Goal: Transaction & Acquisition: Purchase product/service

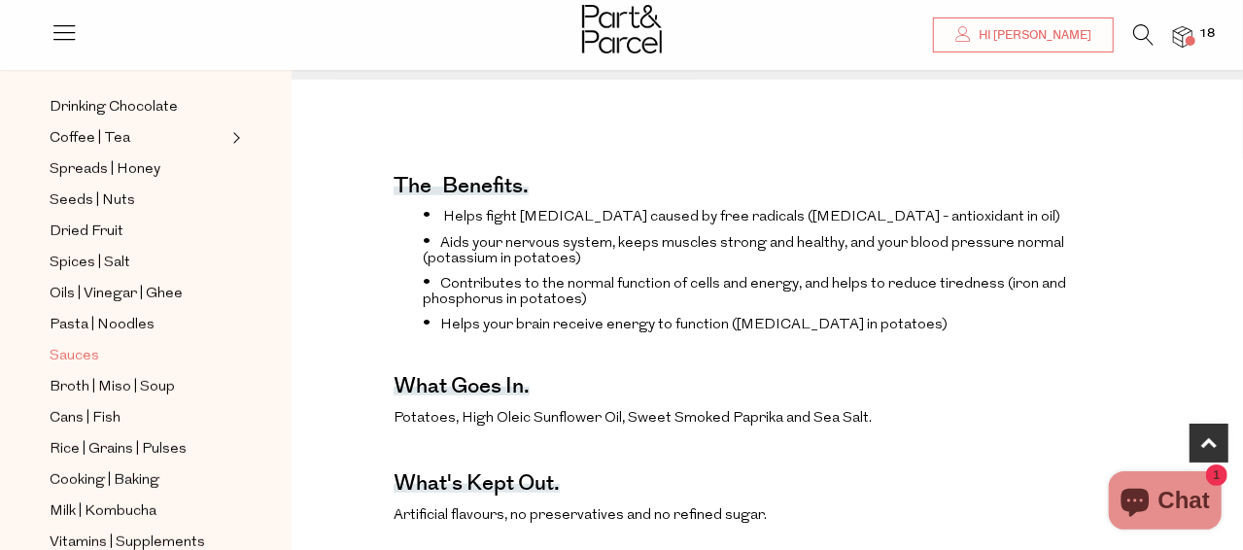
scroll to position [583, 0]
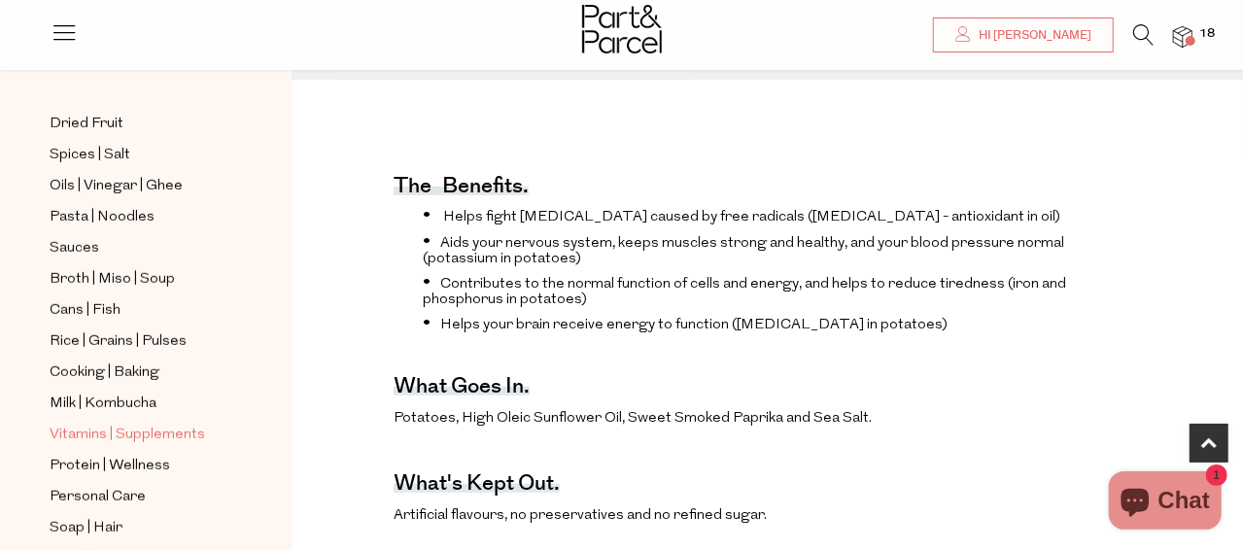
click at [158, 424] on span "Vitamins | Supplements" at bounding box center [127, 435] width 155 height 23
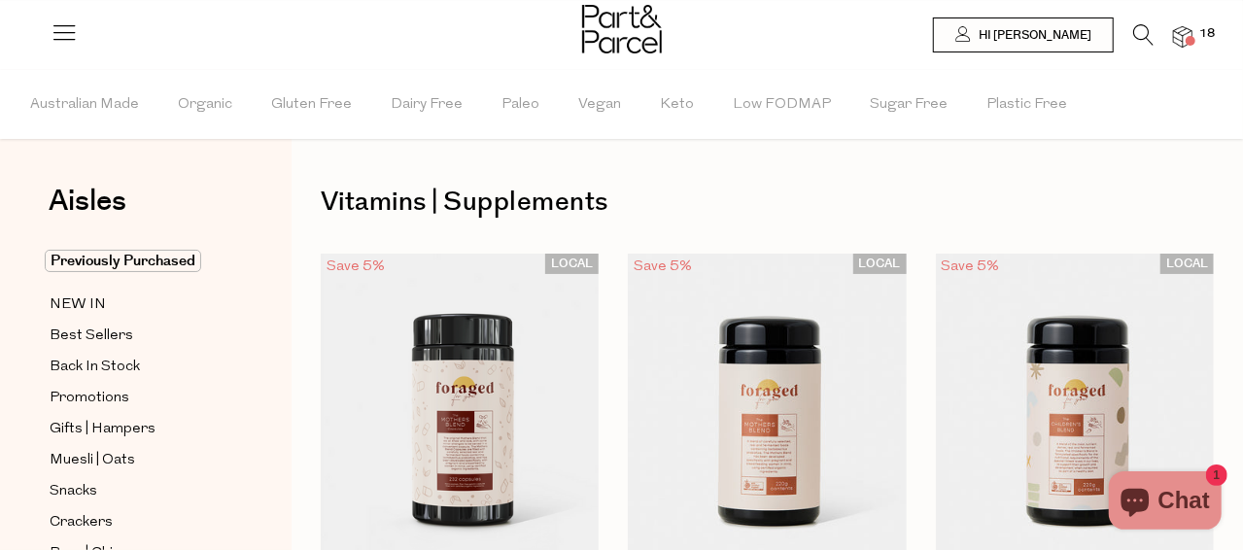
click at [1137, 36] on icon at bounding box center [1143, 34] width 20 height 21
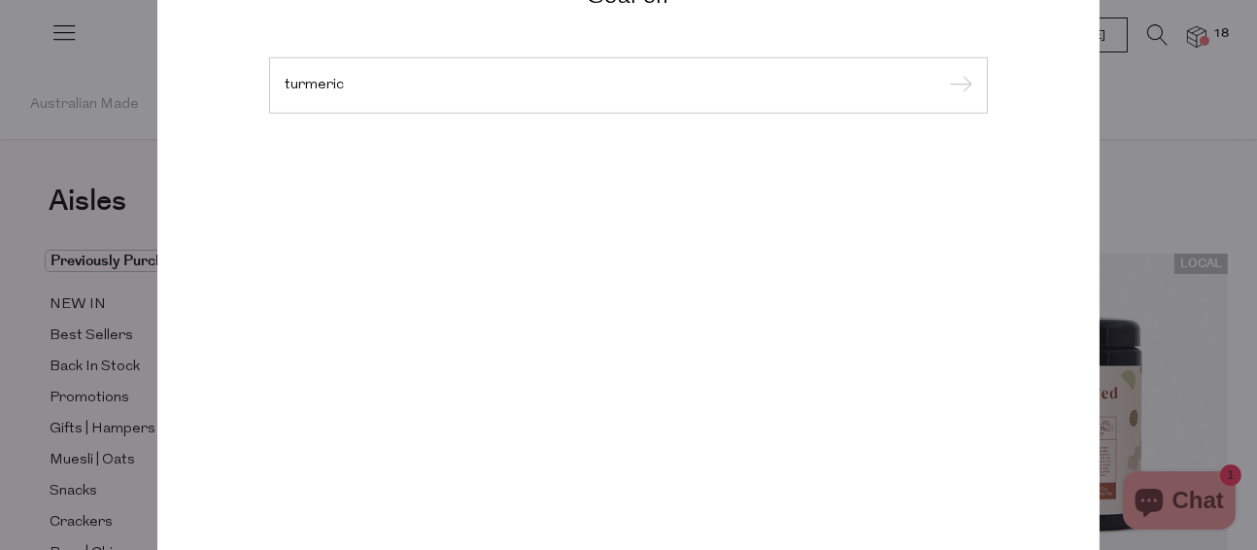
type input "turmeric"
click at [943, 72] on input "submit" at bounding box center [957, 86] width 29 height 29
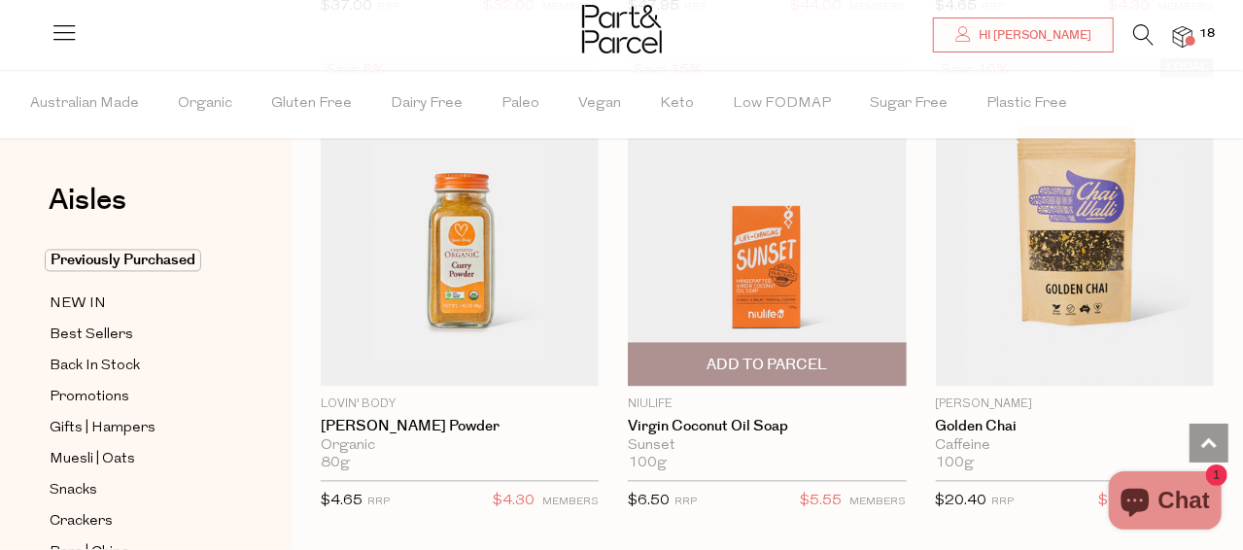
scroll to position [5732, 0]
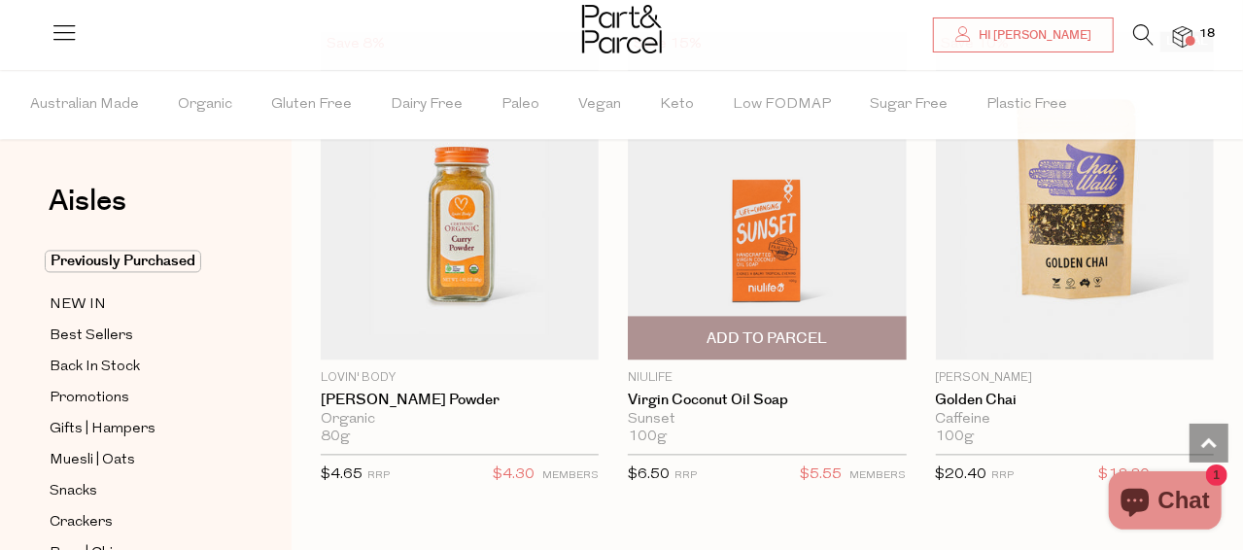
click at [773, 267] on img at bounding box center [767, 195] width 278 height 328
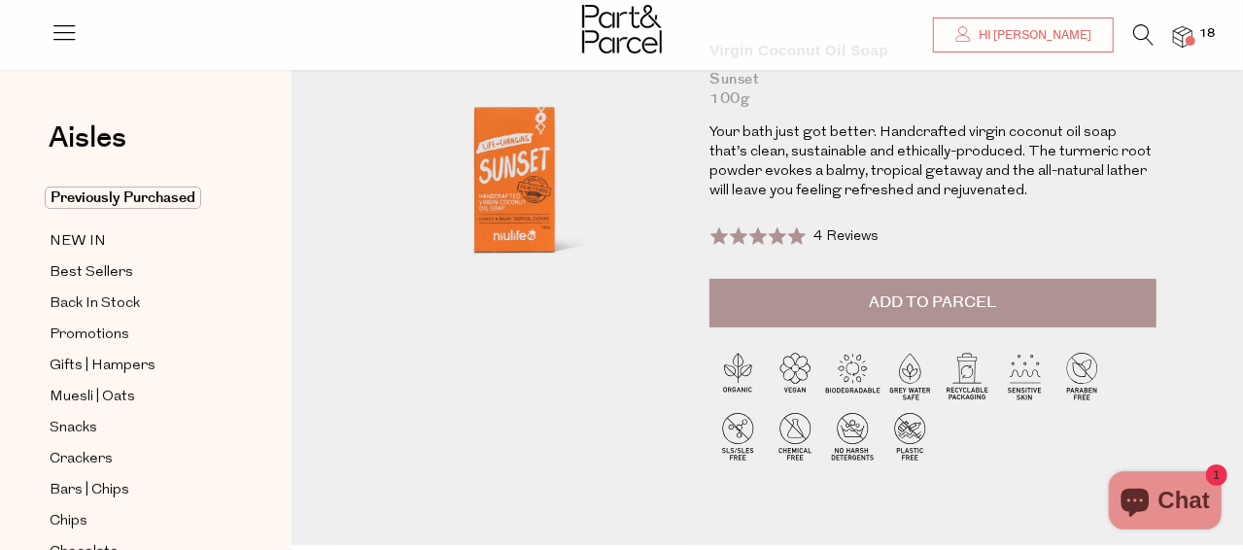
scroll to position [102, 0]
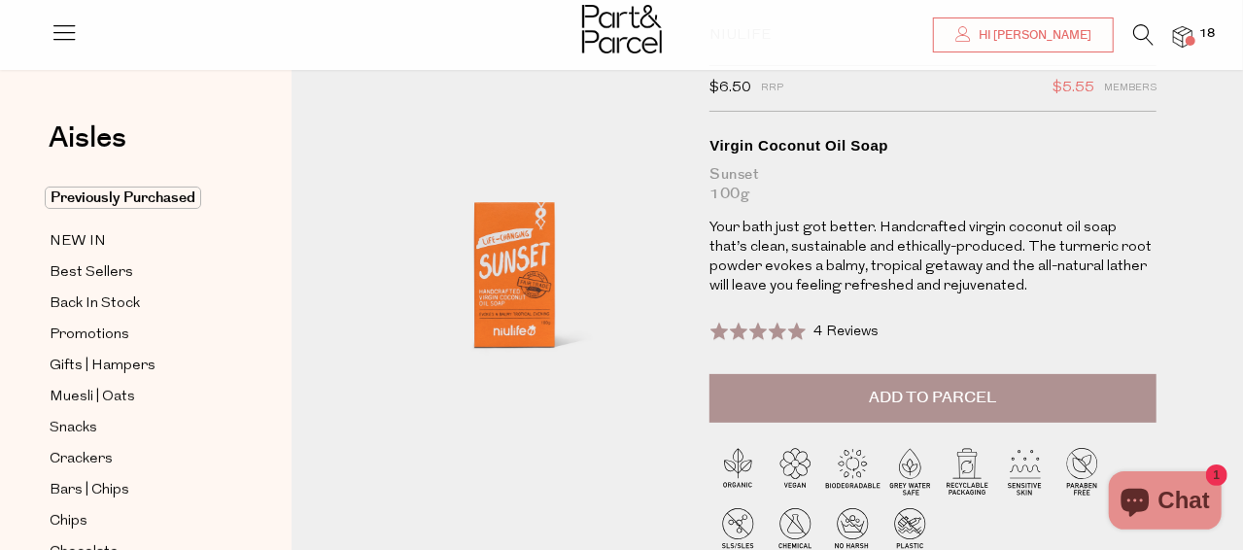
click at [1026, 395] on button "Add to Parcel" at bounding box center [932, 398] width 447 height 49
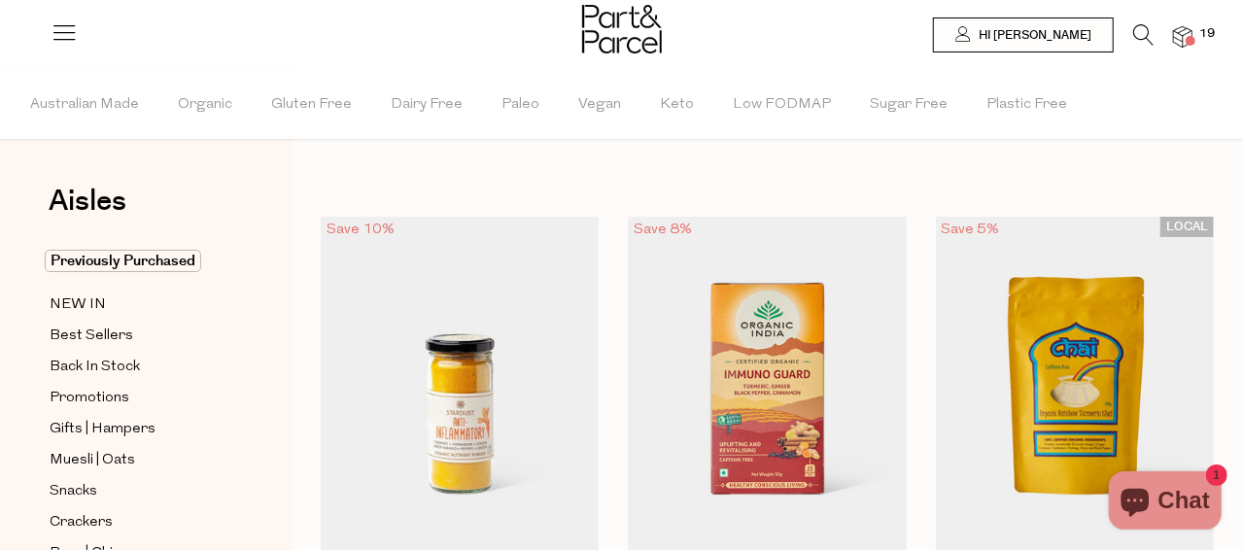
click at [1175, 22] on div at bounding box center [621, 31] width 1243 height 63
click at [1173, 41] on img at bounding box center [1182, 37] width 19 height 22
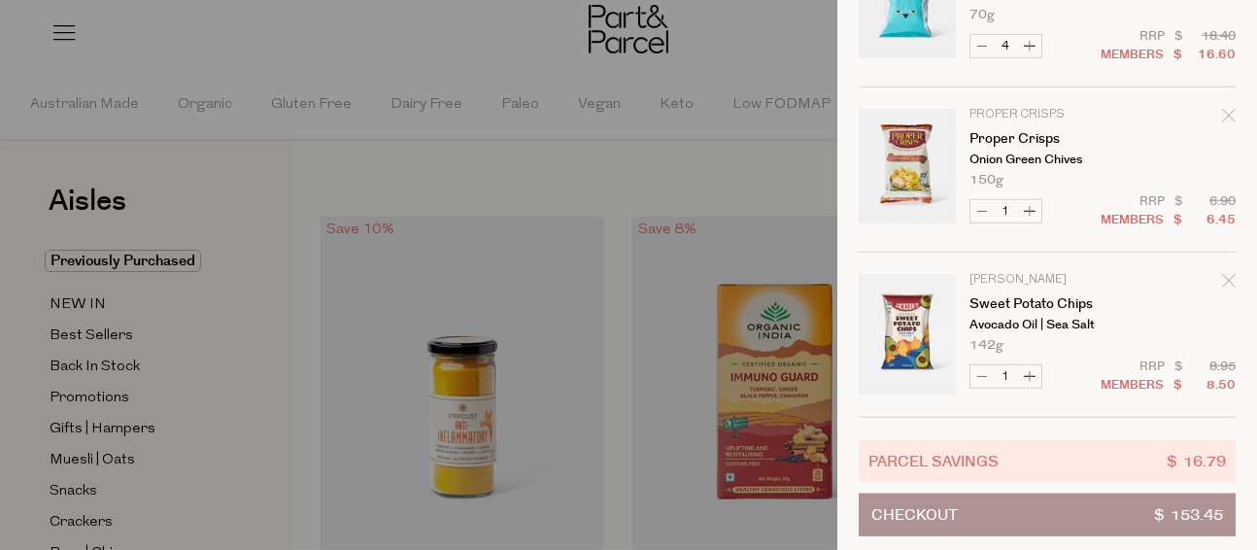
scroll to position [1961, 0]
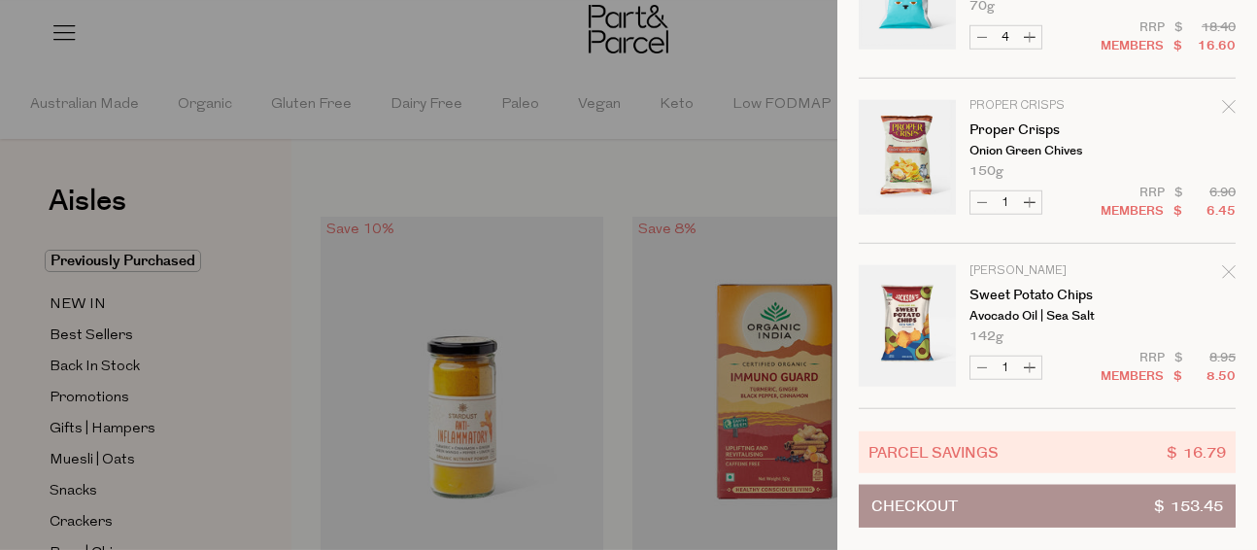
click at [924, 497] on span "Checkout" at bounding box center [914, 506] width 86 height 41
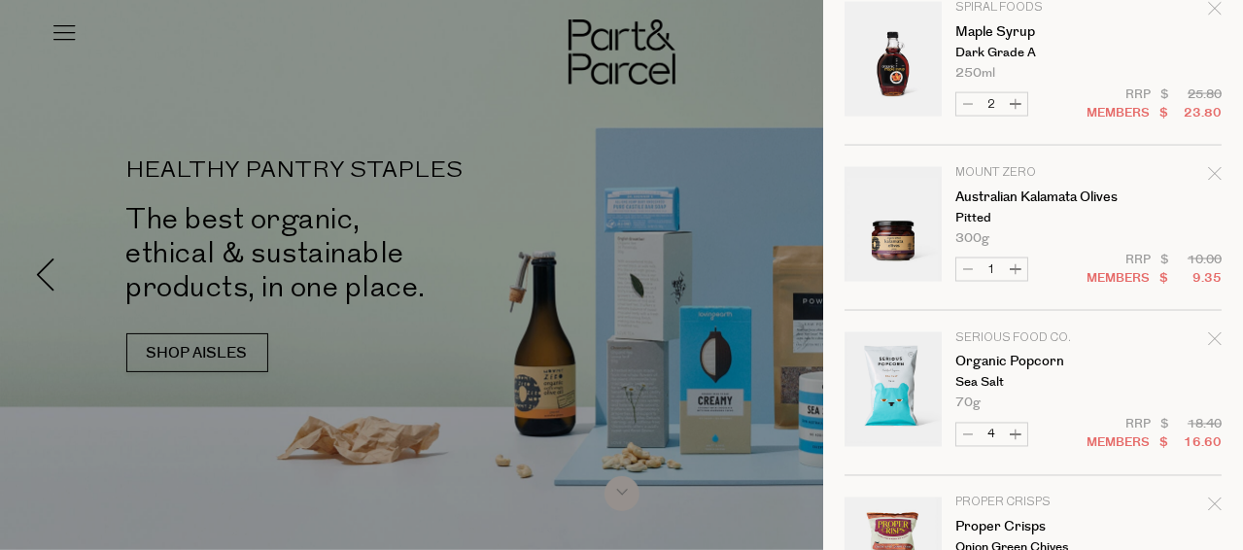
scroll to position [1651, 0]
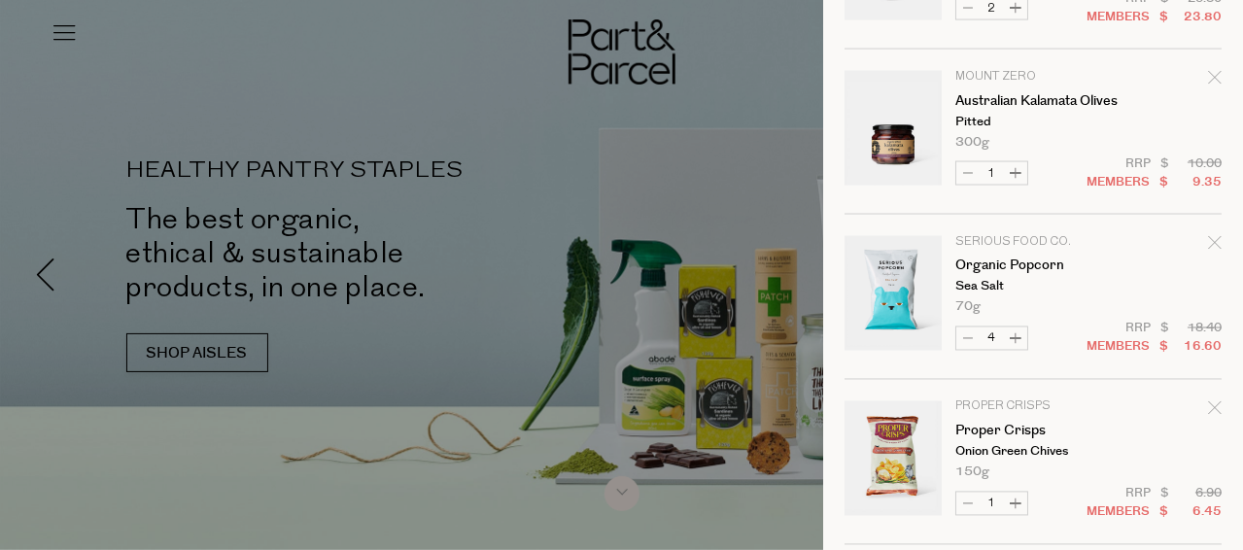
click at [1022, 332] on button "Increase Organic Popcorn" at bounding box center [1015, 338] width 23 height 22
type input "5"
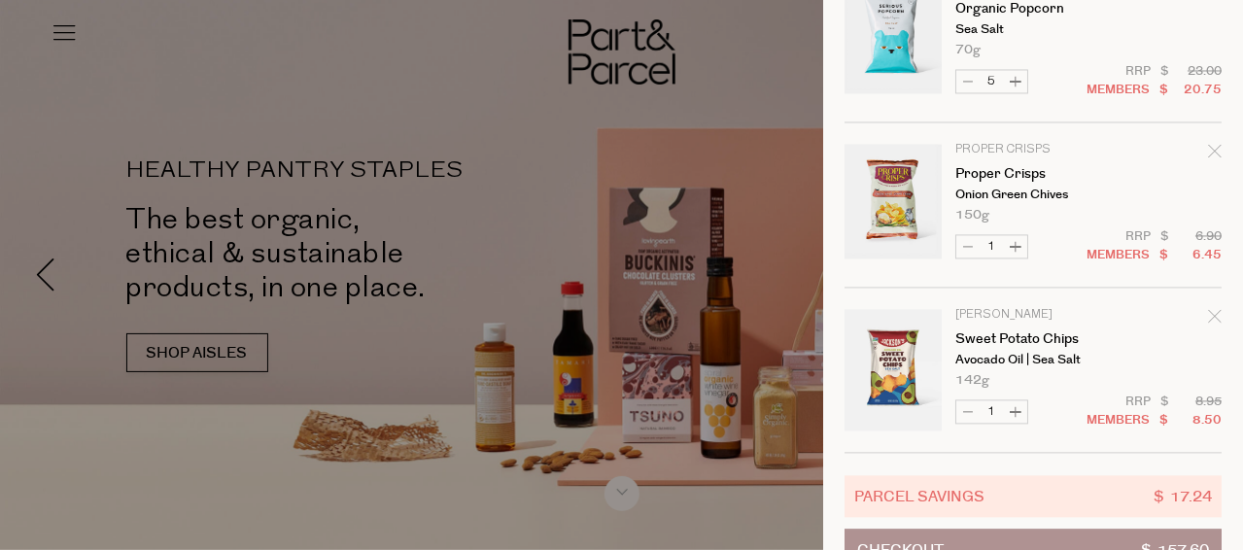
scroll to position [1961, 0]
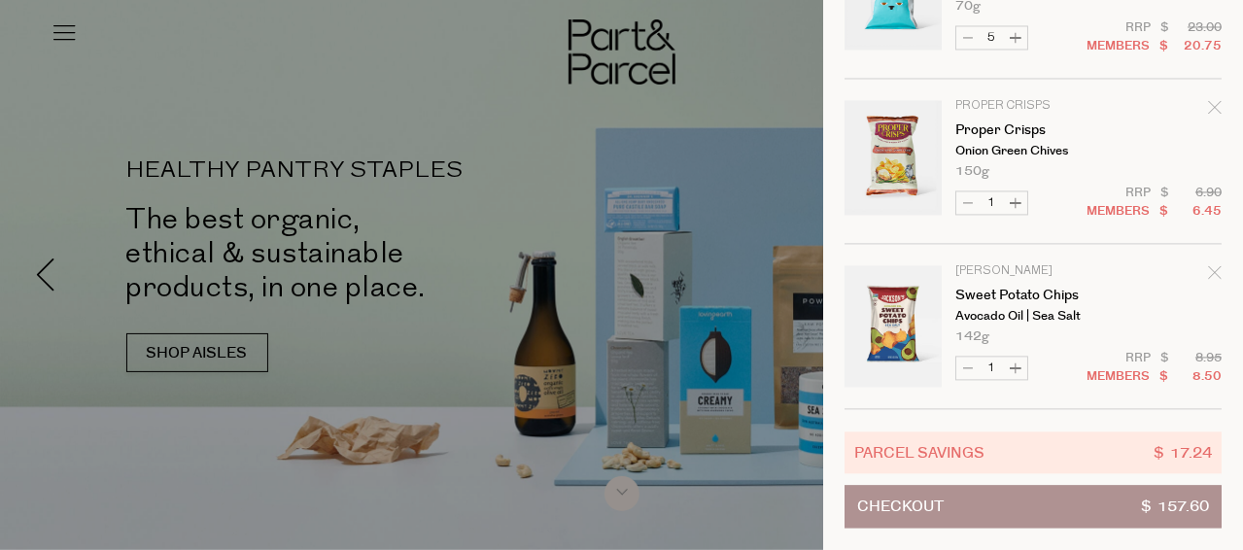
click at [922, 497] on span "Checkout" at bounding box center [900, 506] width 86 height 41
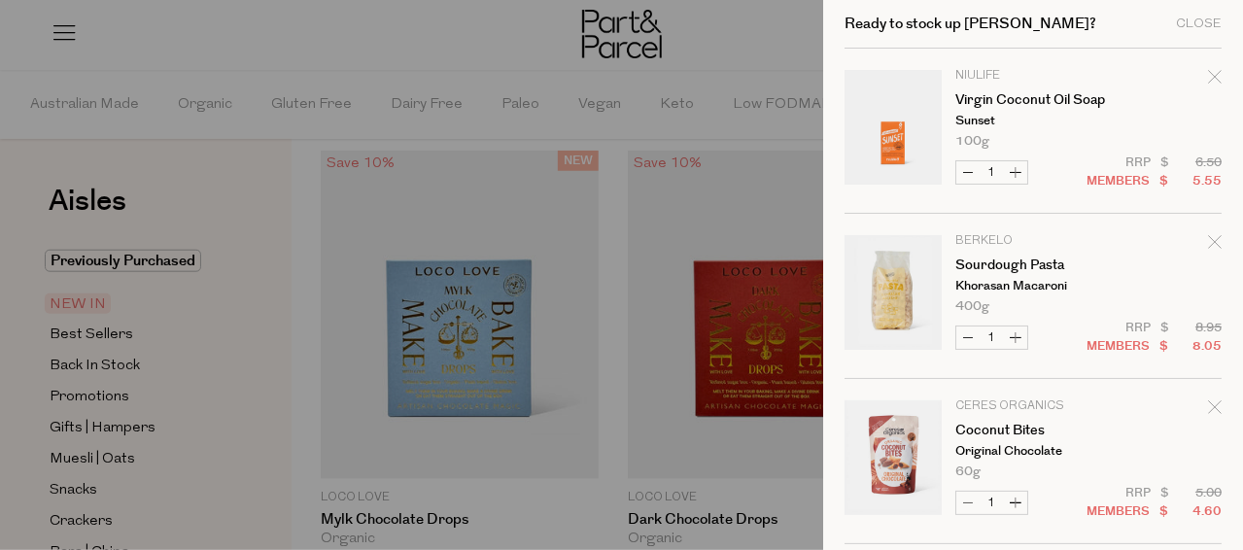
scroll to position [1263, 0]
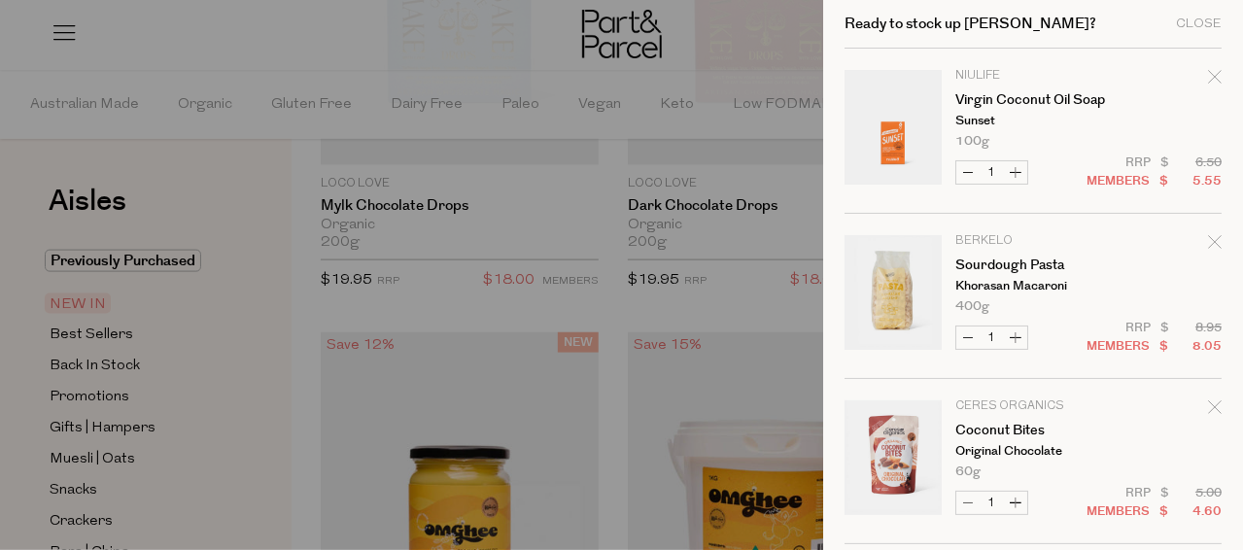
click at [25, 94] on div at bounding box center [621, 275] width 1243 height 550
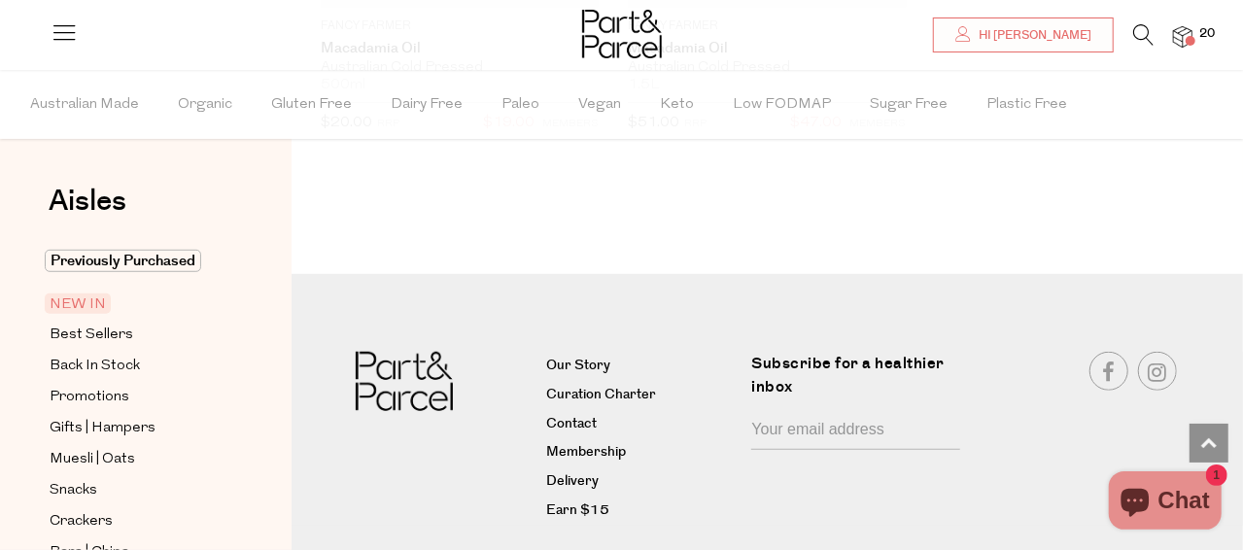
scroll to position [4447, 0]
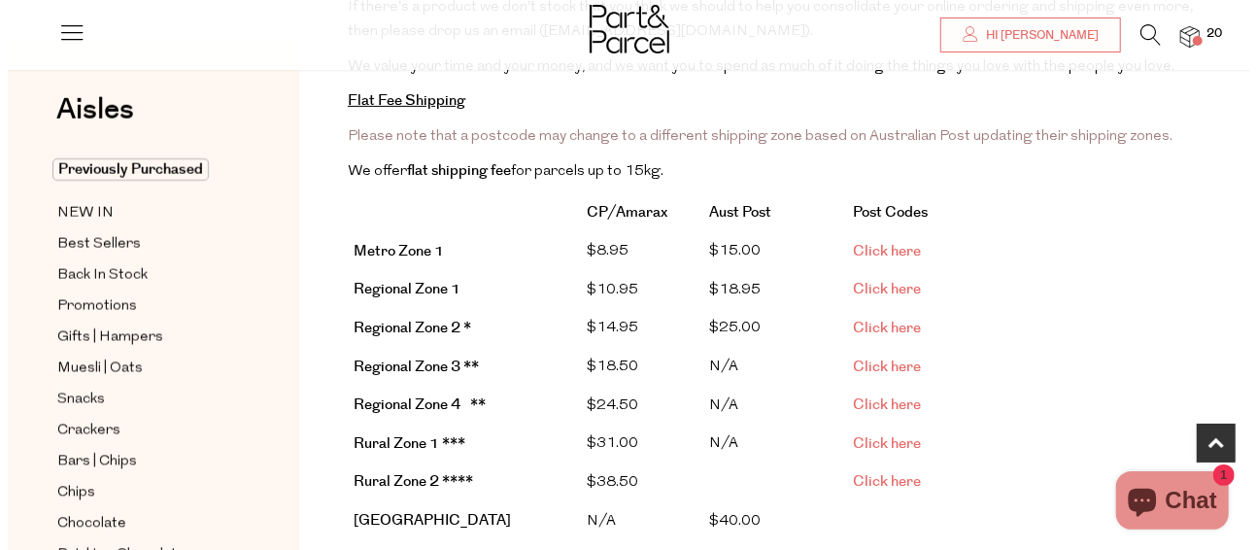
scroll to position [389, 0]
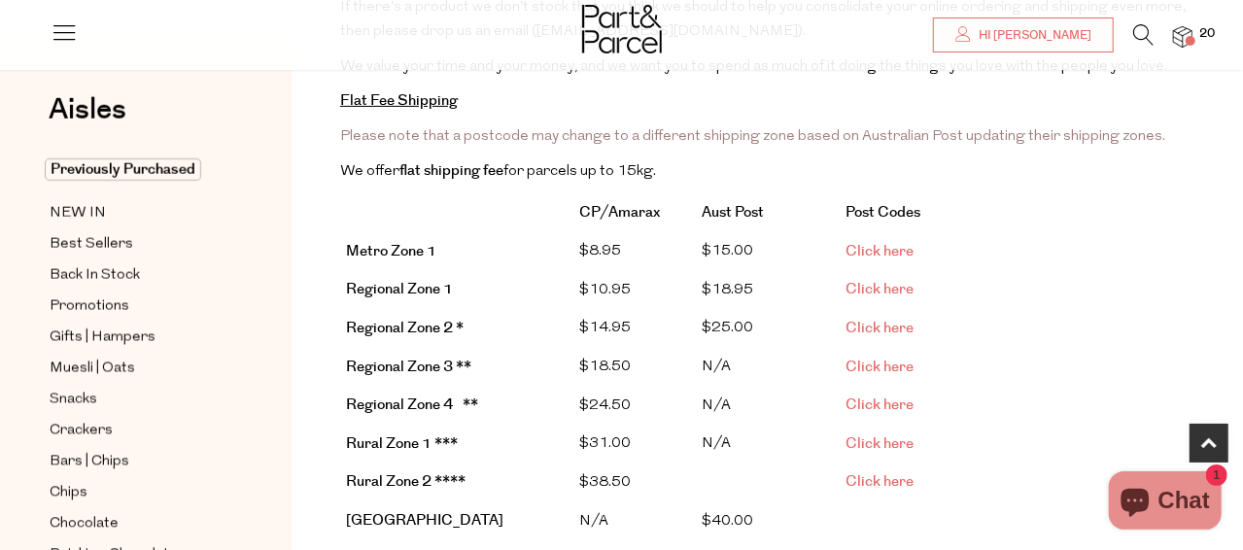
click at [1175, 32] on img at bounding box center [1182, 37] width 19 height 22
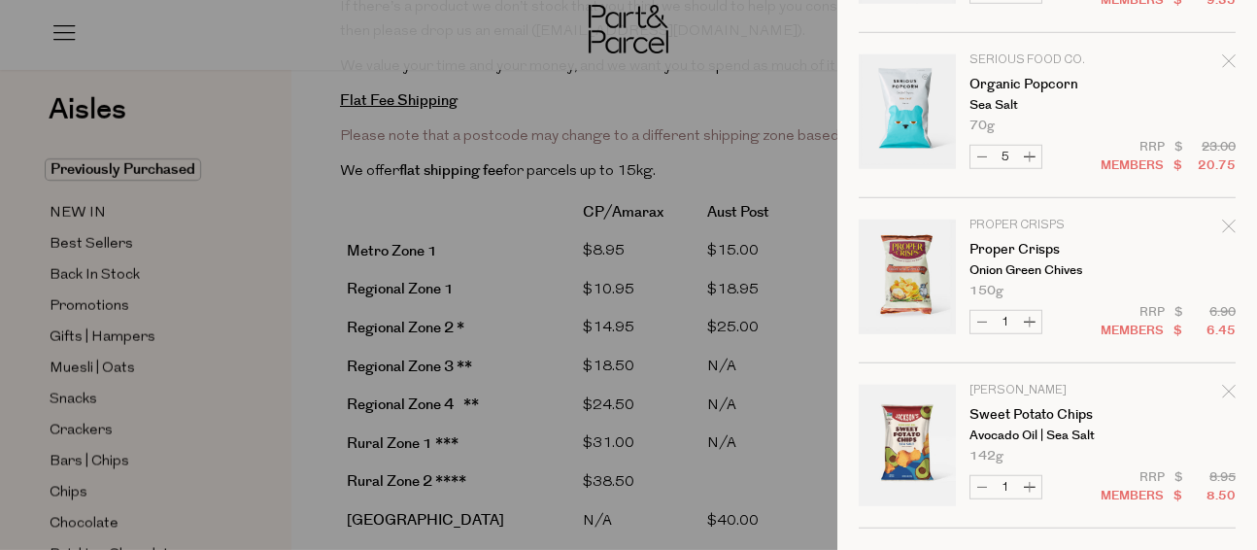
scroll to position [1961, 0]
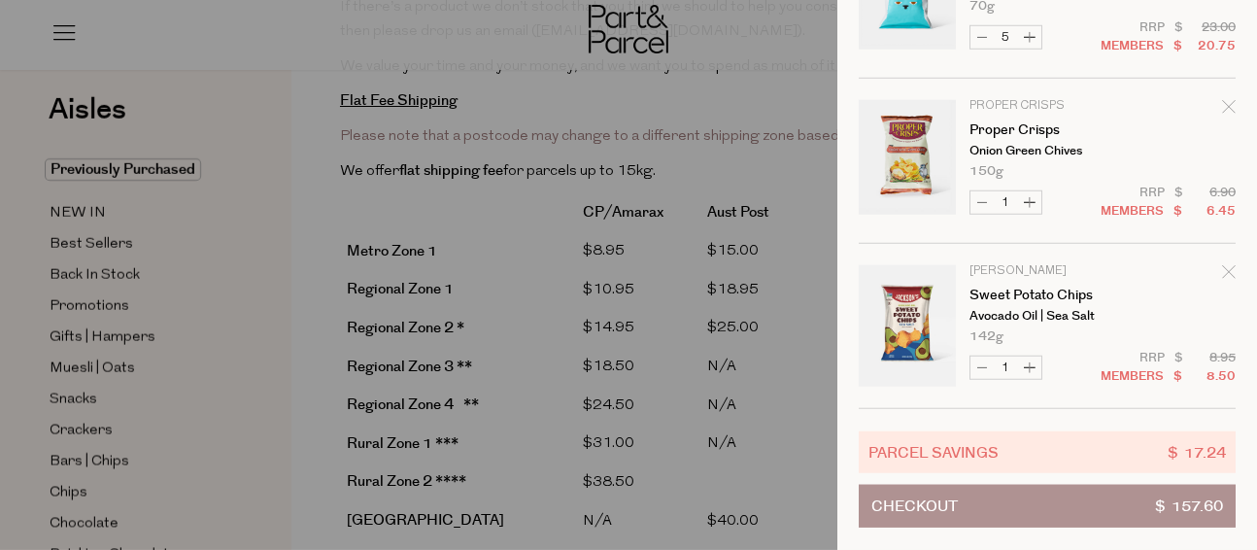
click at [937, 501] on span "Checkout" at bounding box center [914, 506] width 86 height 41
